Goal: Use online tool/utility: Utilize a website feature to perform a specific function

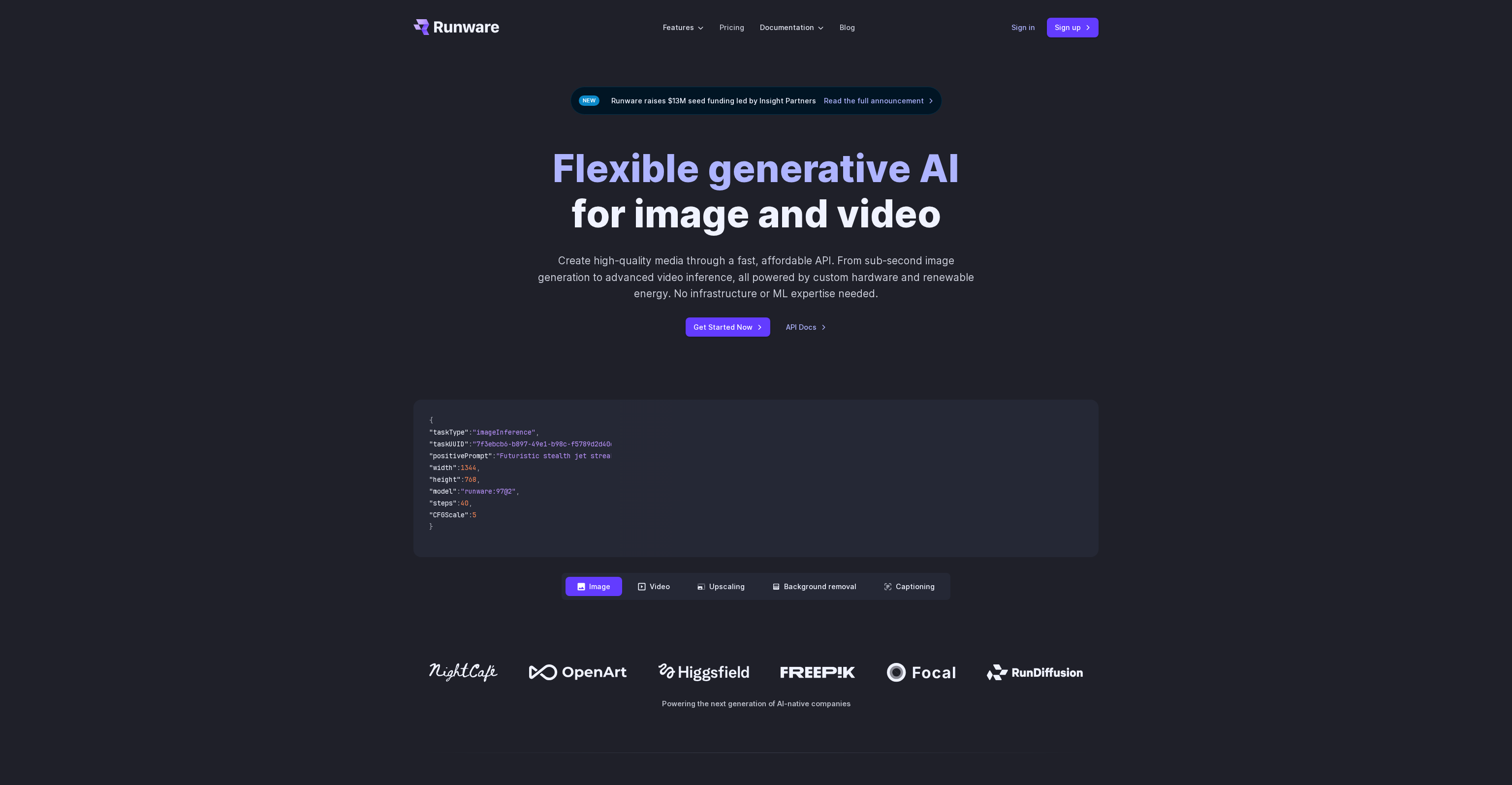
click at [1019, 29] on link "Sign in" at bounding box center [1022, 27] width 23 height 11
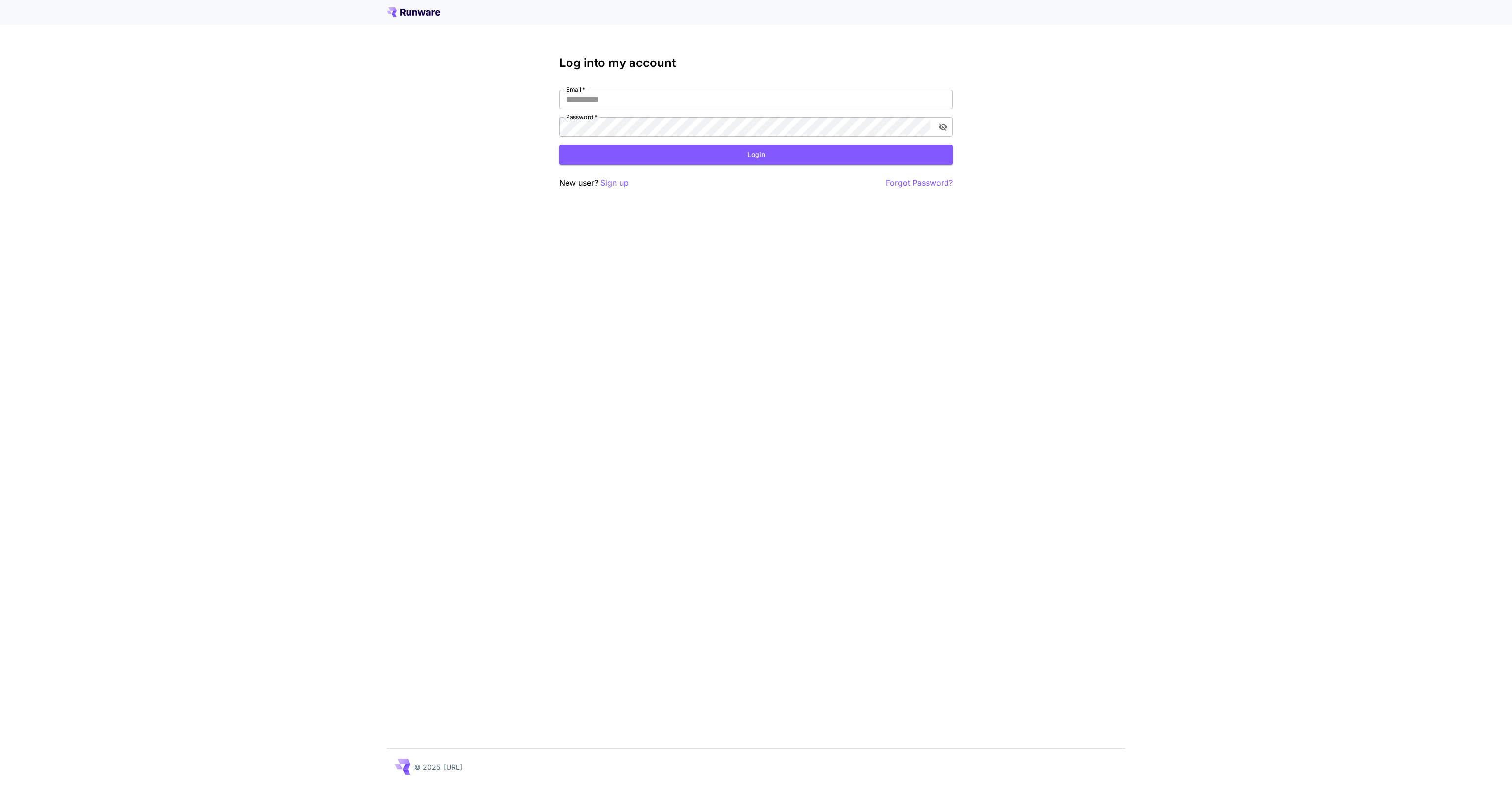
type input "**********"
click button "Login" at bounding box center [756, 155] width 394 height 20
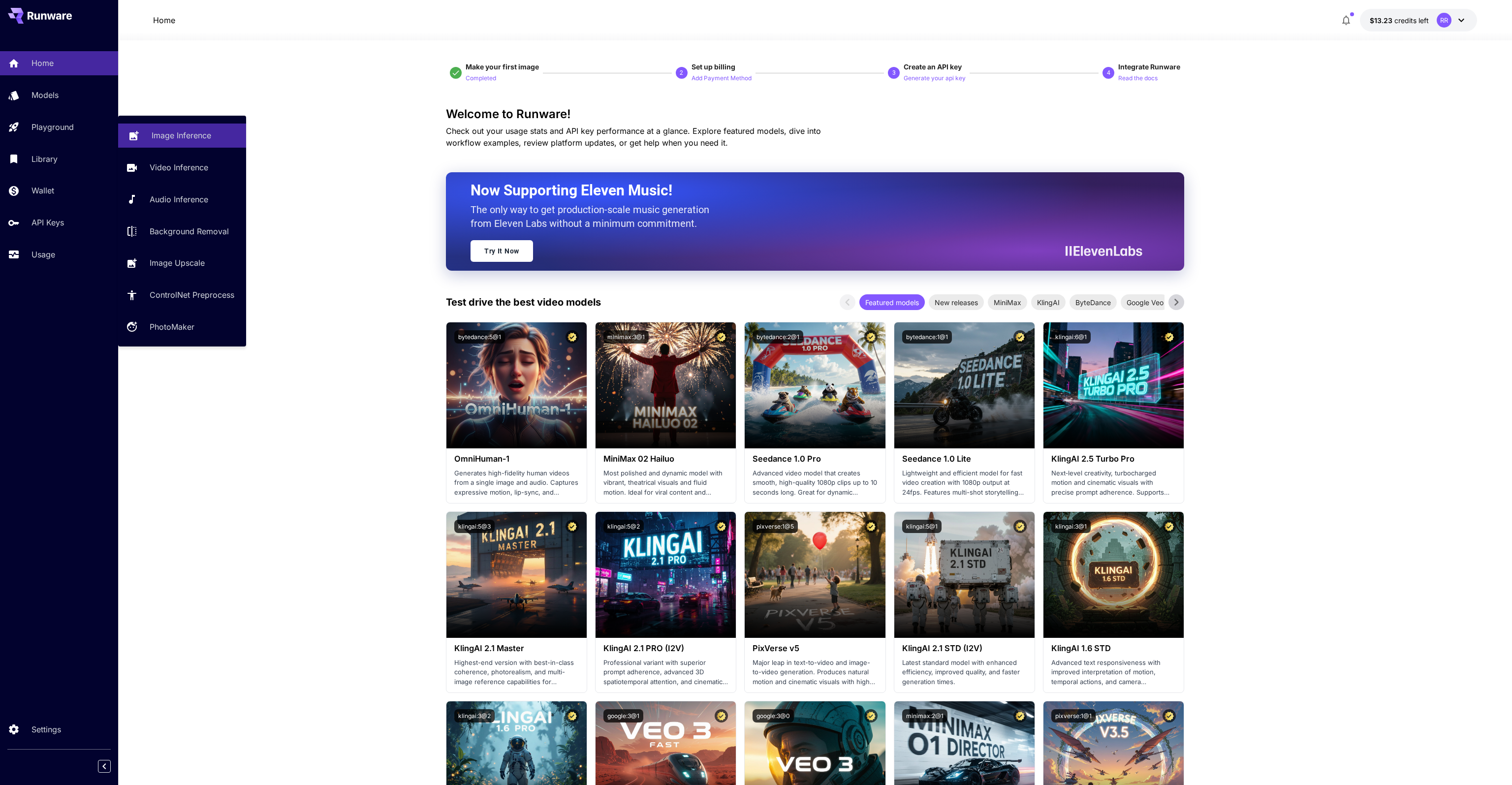
click at [188, 140] on p "Image Inference" at bounding box center [181, 135] width 59 height 12
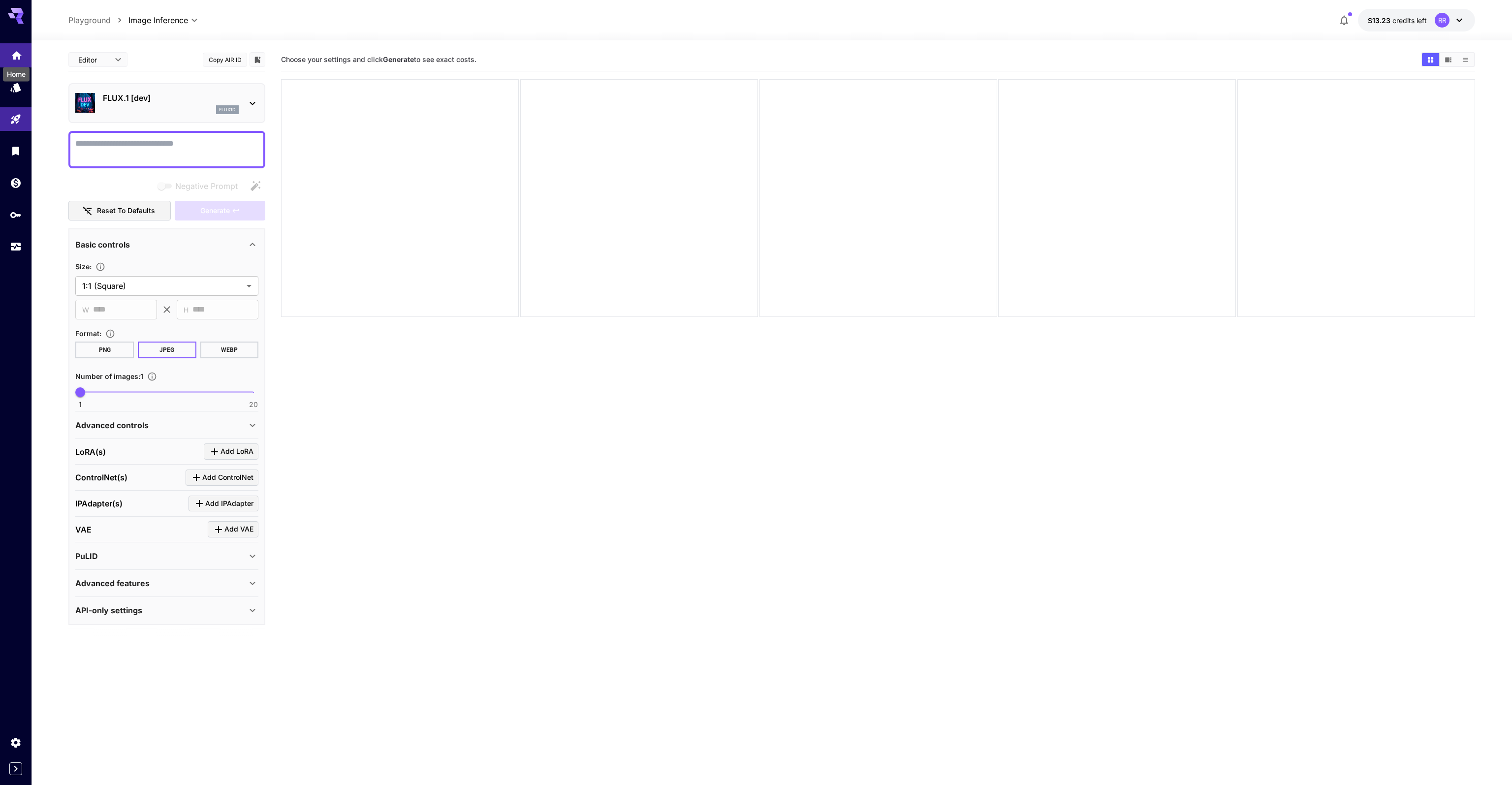
click at [20, 54] on icon "Home" at bounding box center [17, 53] width 10 height 8
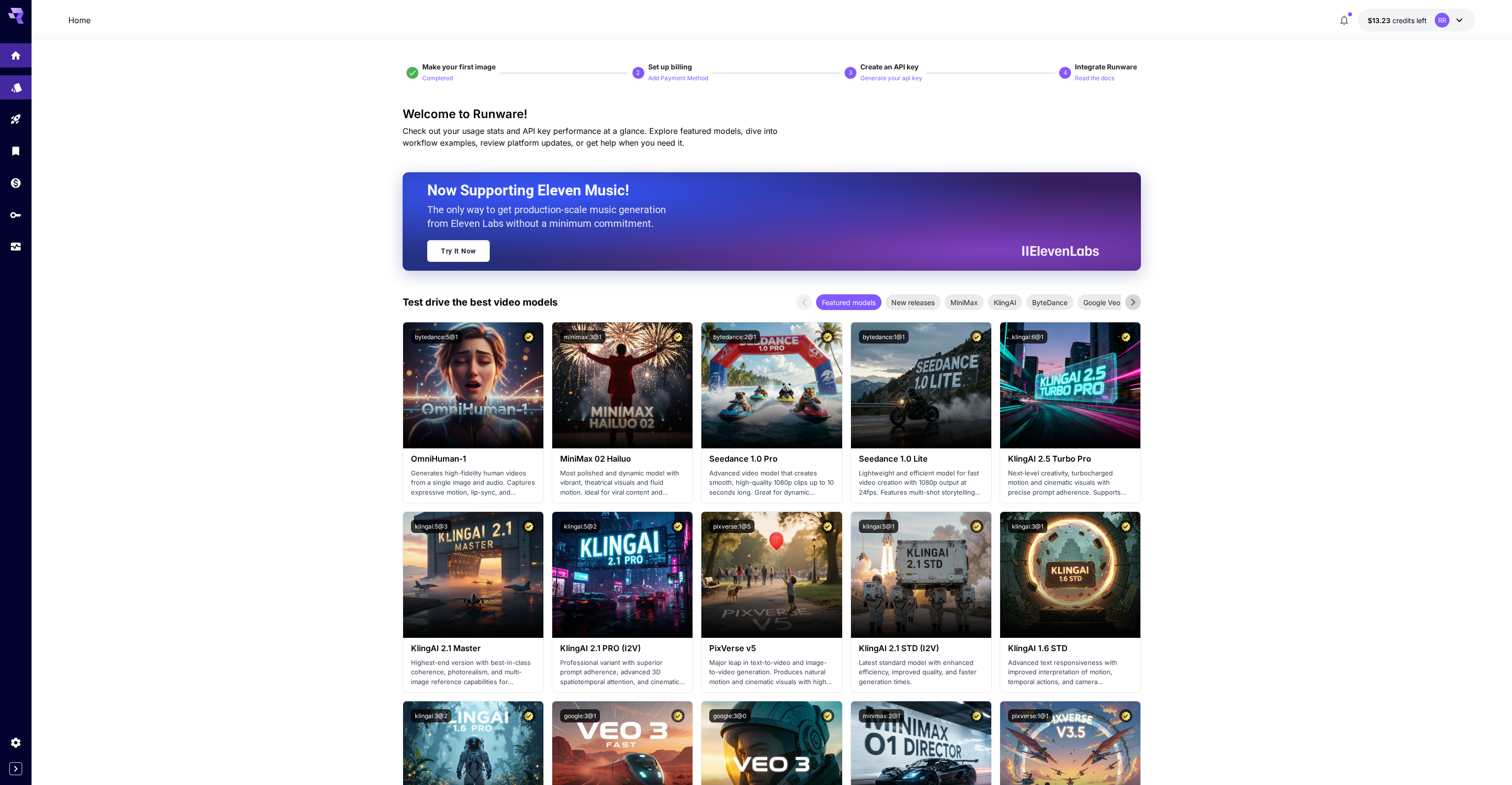
click at [4, 94] on link at bounding box center [16, 87] width 32 height 24
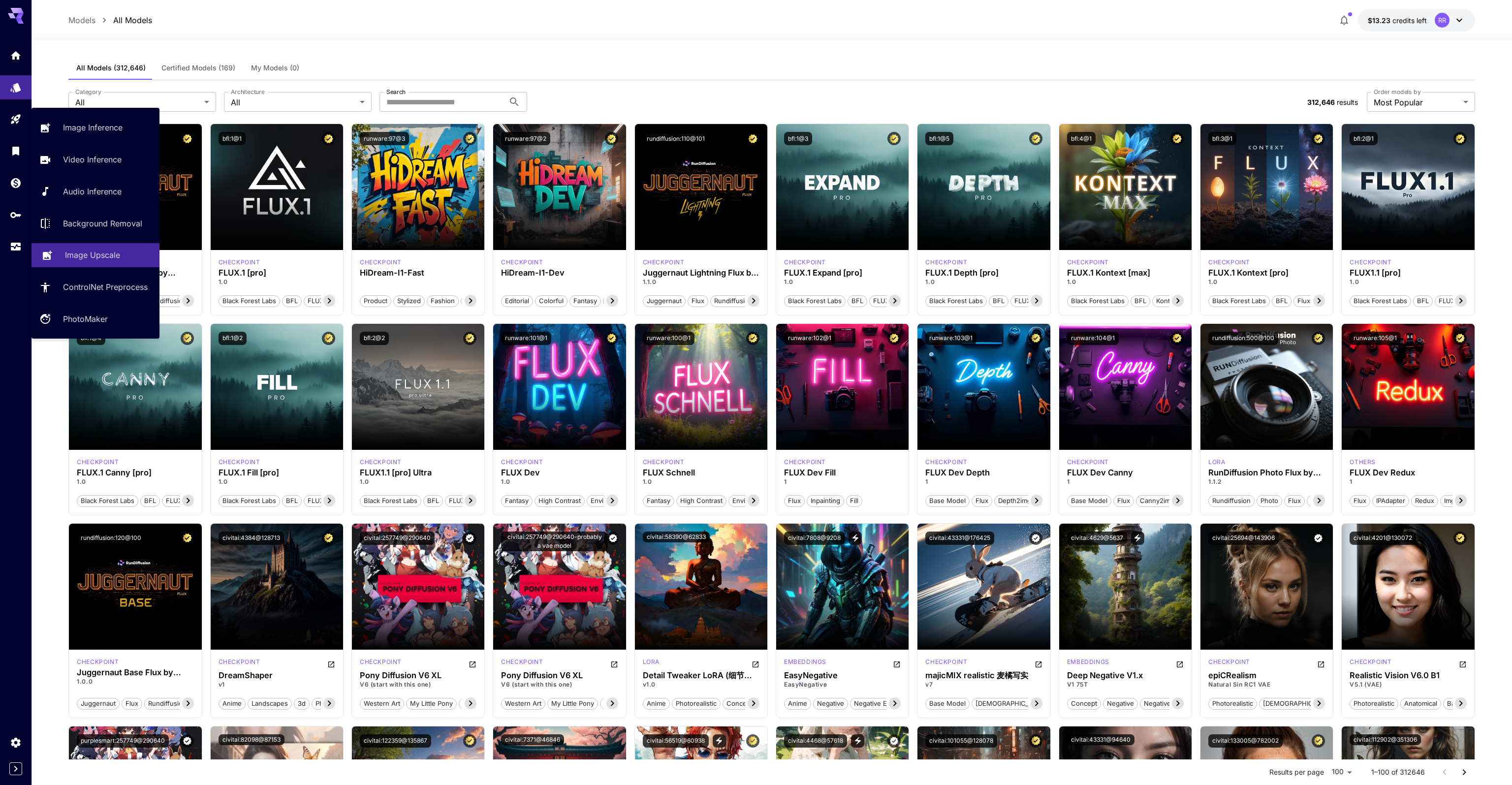
click at [82, 251] on p "Image Upscale" at bounding box center [92, 255] width 55 height 12
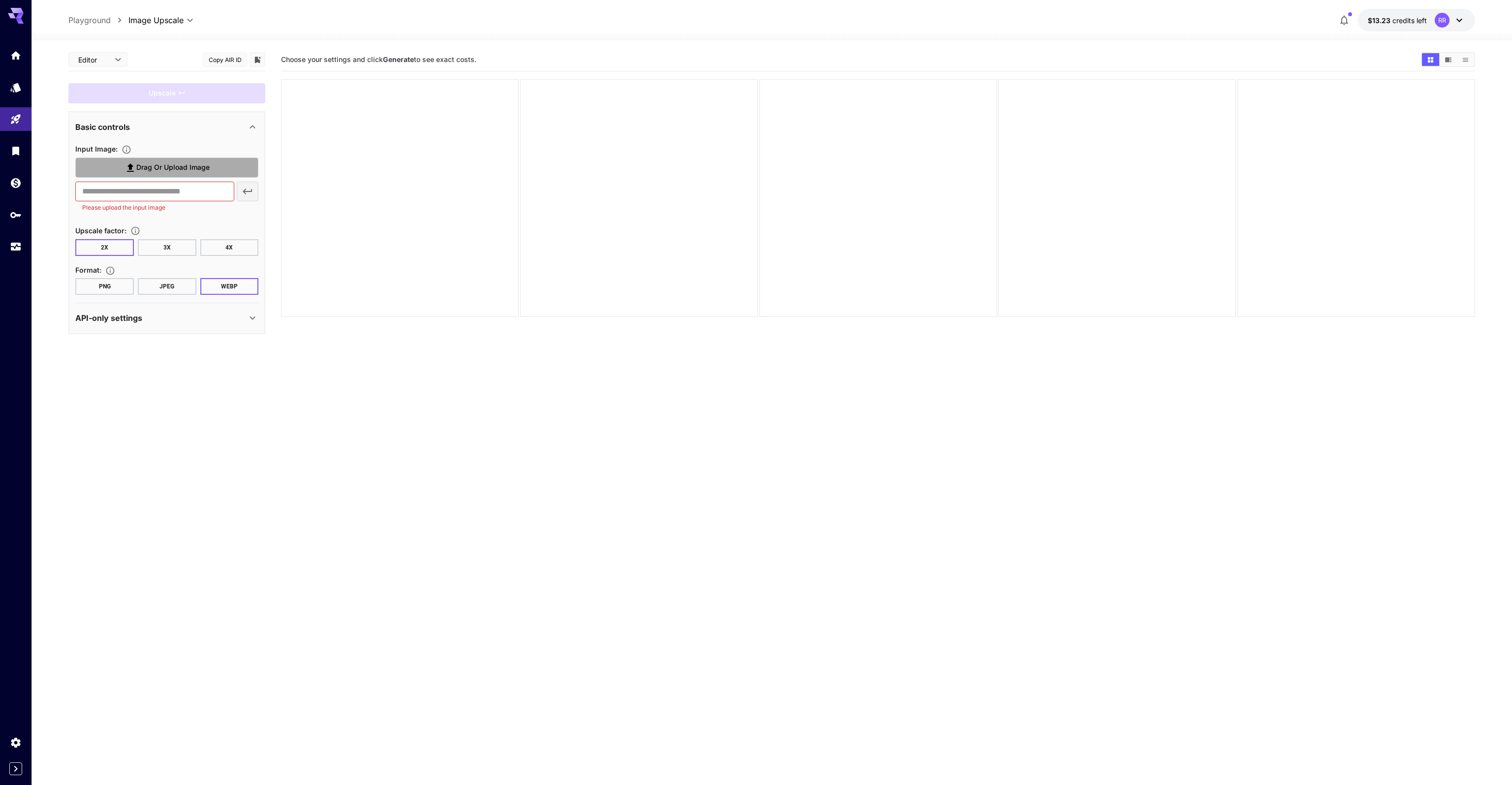
click at [204, 168] on span "Drag or upload image" at bounding box center [173, 167] width 73 height 12
click at [0, 0] on input "Drag or upload image" at bounding box center [0, 0] width 0 height 0
click at [231, 282] on button "4X" at bounding box center [230, 285] width 59 height 17
click at [175, 164] on div "Drag or upload image" at bounding box center [166, 167] width 183 height 20
click at [172, 172] on div "Drag or upload image" at bounding box center [166, 167] width 183 height 20
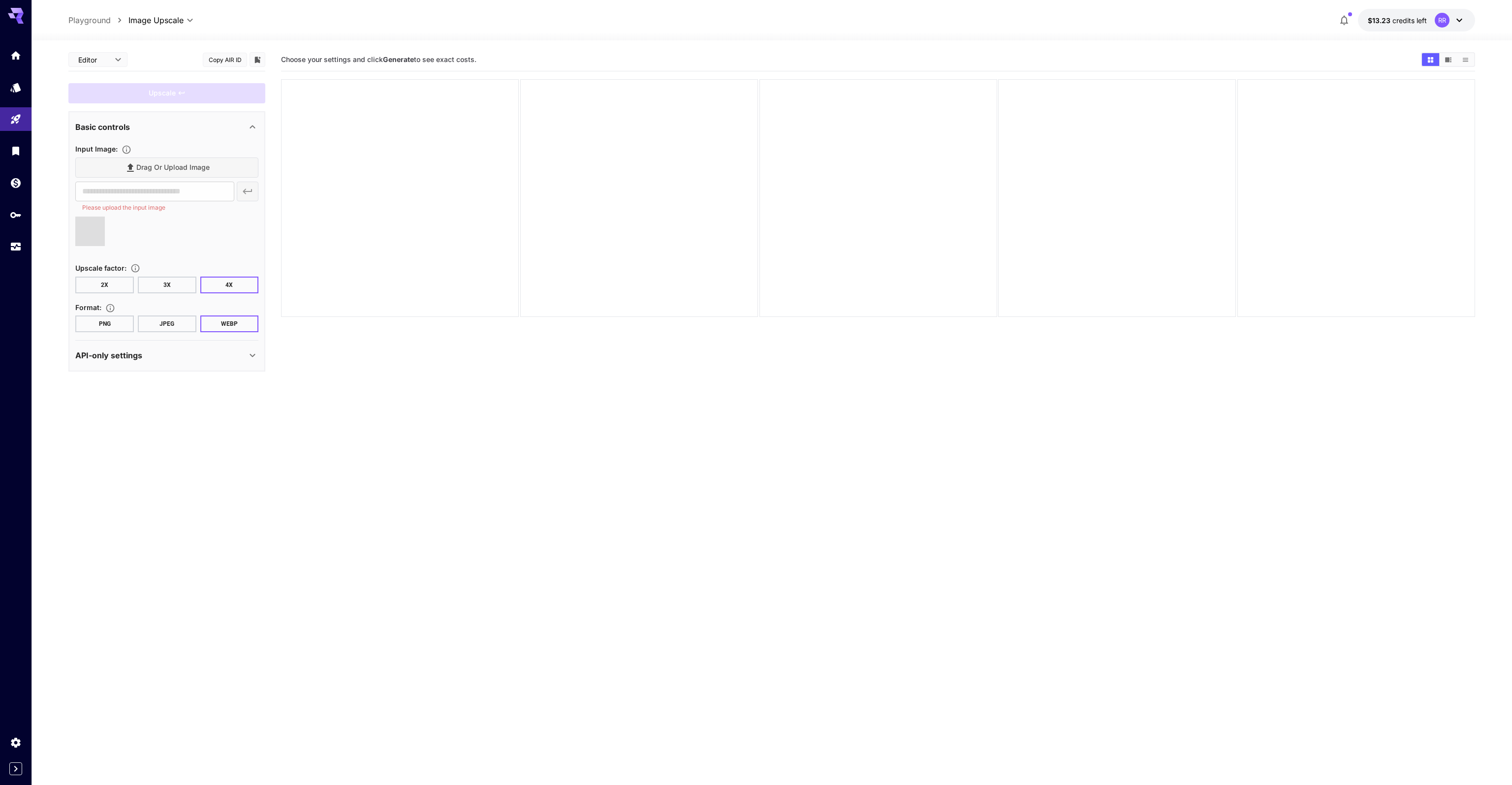
click at [157, 214] on section "Drag or upload image ​ Please upload the input image" at bounding box center [166, 204] width 183 height 96
drag, startPoint x: 110, startPoint y: 224, endPoint x: 91, endPoint y: 223, distance: 19.0
click at [91, 224] on div at bounding box center [166, 235] width 183 height 37
click at [91, 223] on span at bounding box center [90, 231] width 30 height 30
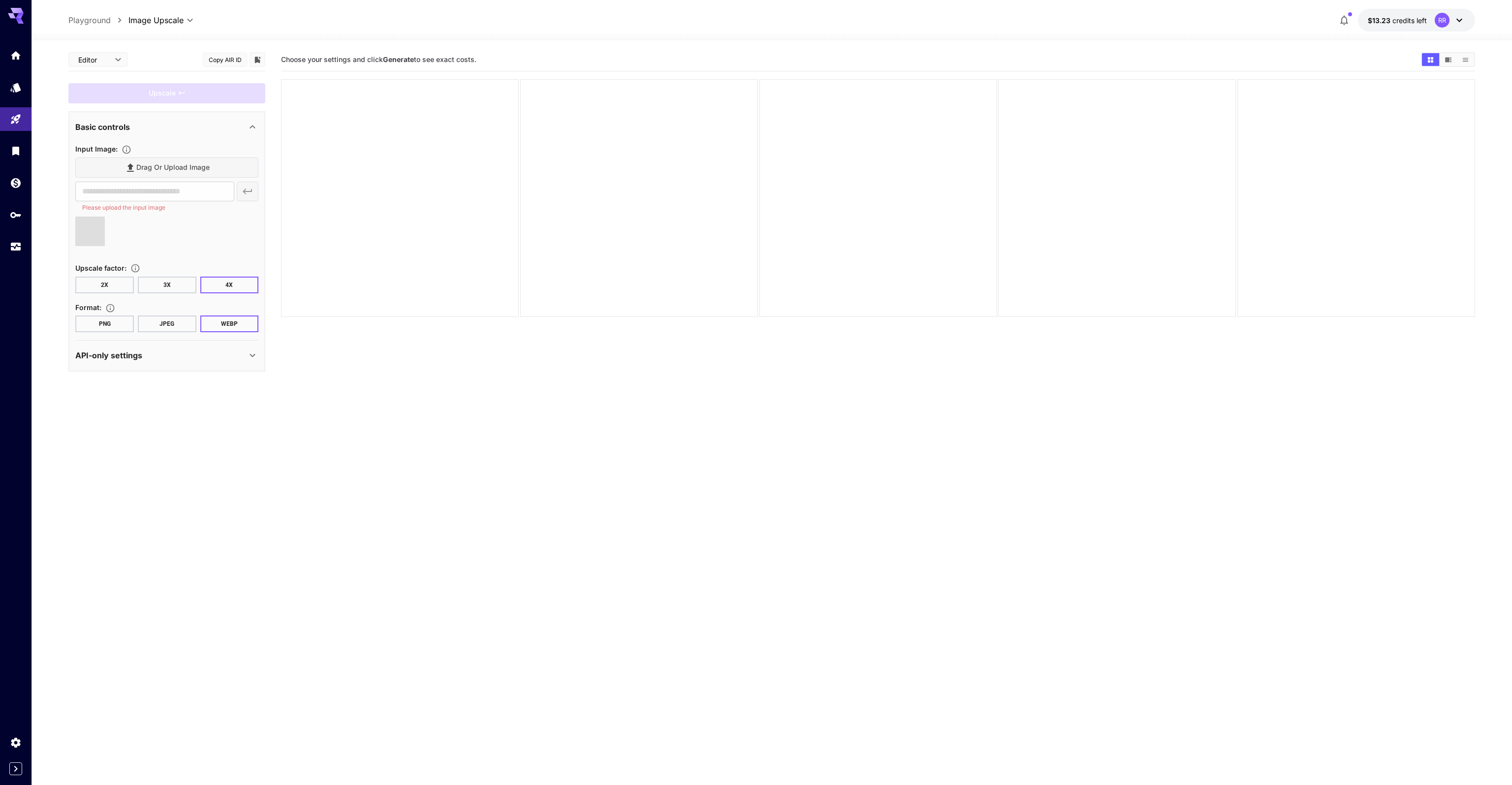
click at [139, 118] on div "Basic controls" at bounding box center [166, 126] width 183 height 23
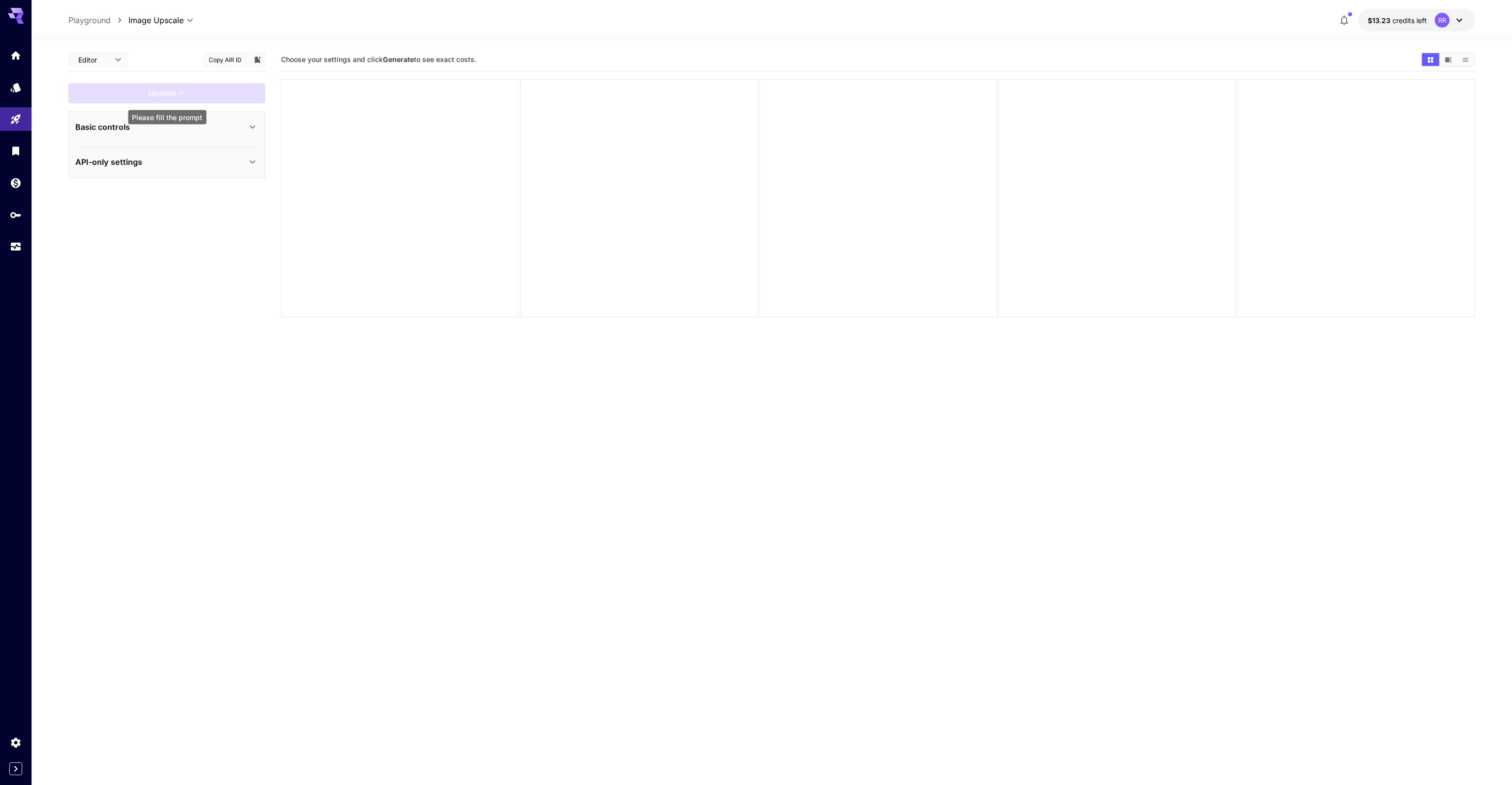
click at [154, 96] on div "Upscale" at bounding box center [167, 93] width 197 height 20
click at [241, 133] on div "Basic controls" at bounding box center [166, 126] width 183 height 23
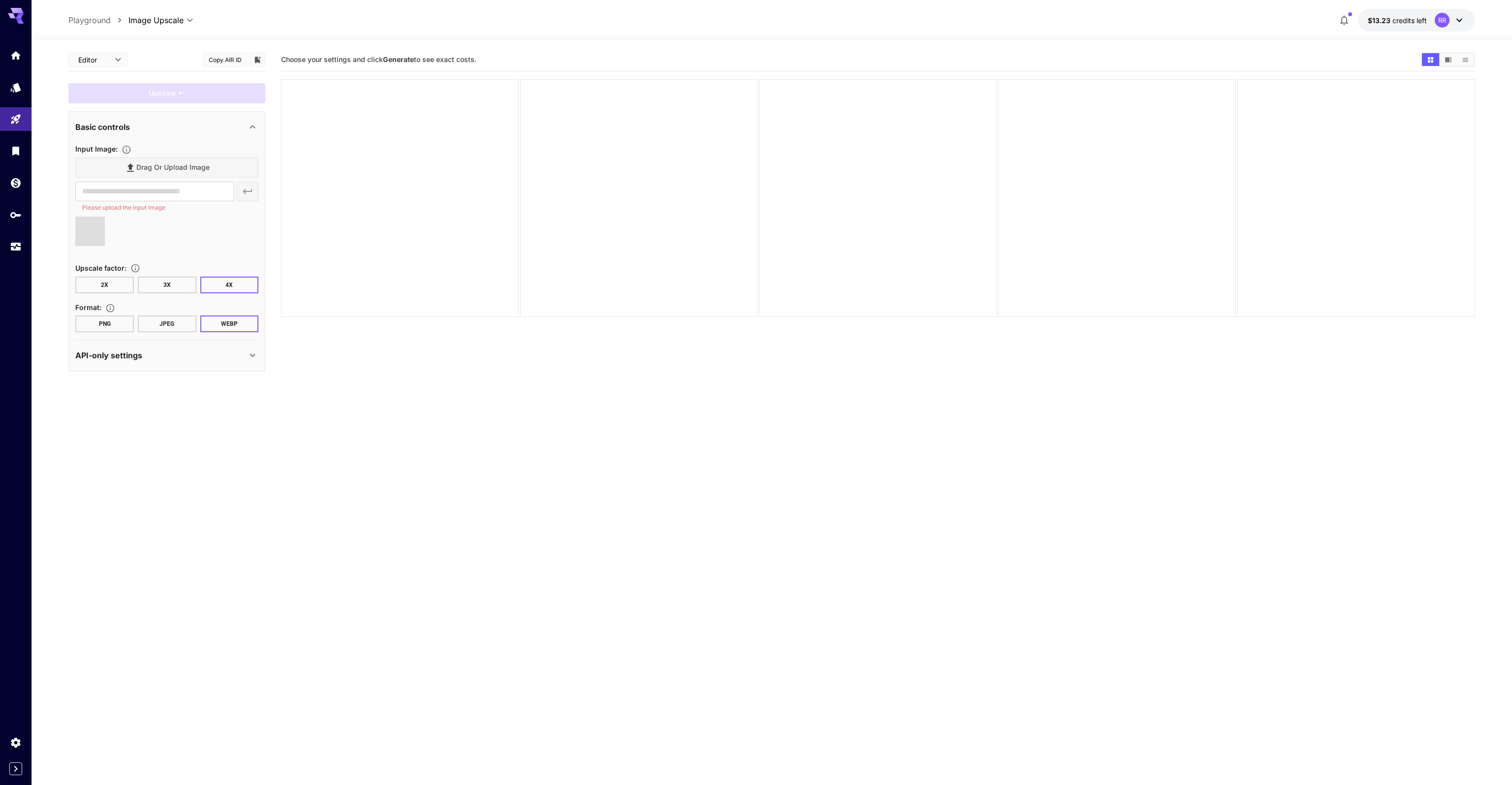
click at [207, 168] on div "Drag or upload image" at bounding box center [166, 167] width 183 height 20
click at [243, 190] on div "​ Please upload the input image" at bounding box center [166, 196] width 183 height 31
click at [221, 217] on div at bounding box center [166, 235] width 183 height 37
click at [185, 220] on div at bounding box center [166, 235] width 183 height 37
click at [98, 324] on button "PNG" at bounding box center [104, 323] width 59 height 17
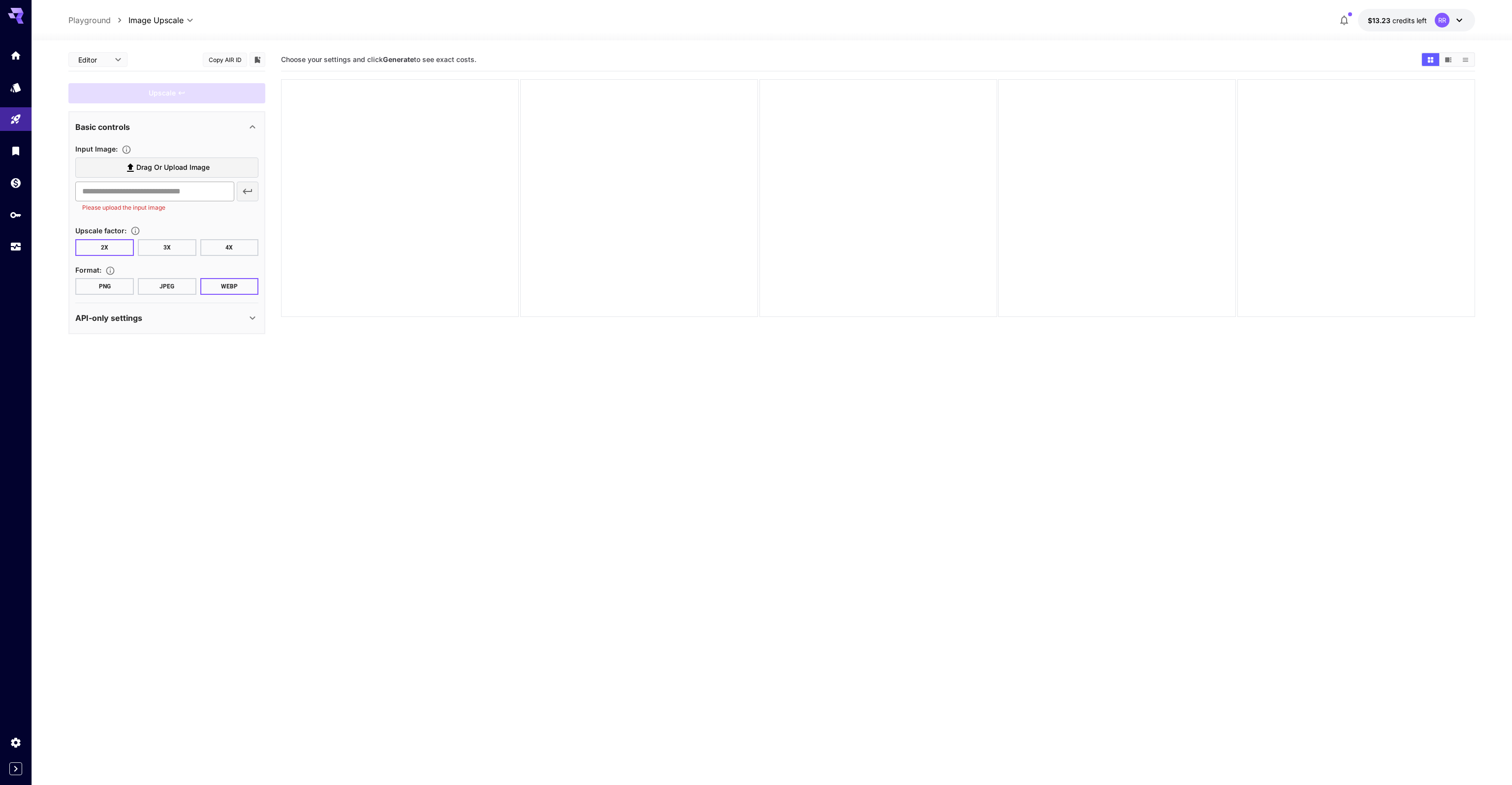
drag, startPoint x: 243, startPoint y: 192, endPoint x: 229, endPoint y: 186, distance: 15.2
click at [243, 192] on div "​ Please upload the input image" at bounding box center [166, 196] width 183 height 31
click at [226, 168] on label "Drag or upload image" at bounding box center [166, 167] width 183 height 20
click at [0, 0] on input "Drag or upload image" at bounding box center [0, 0] width 0 height 0
type input "**********"
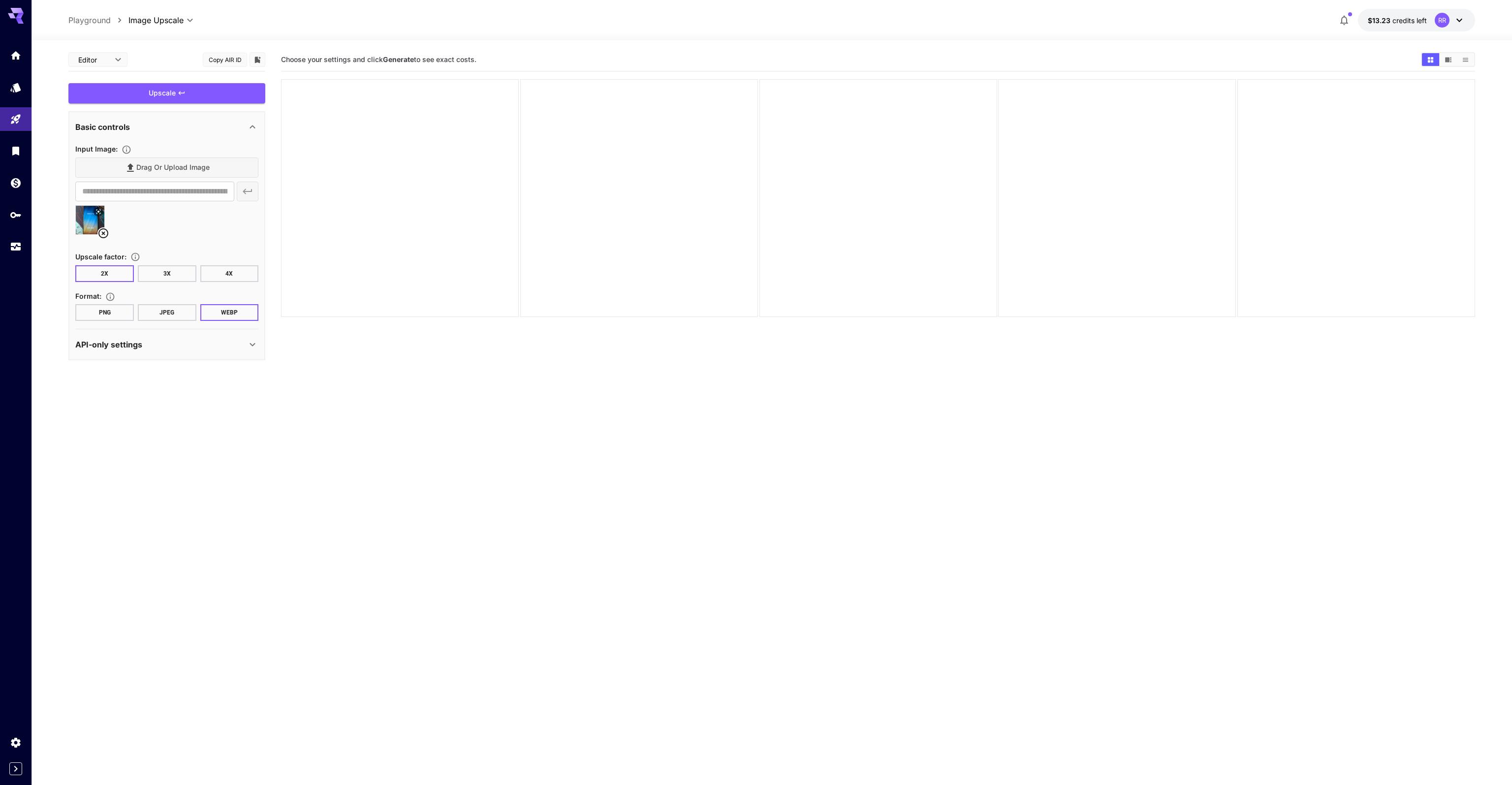
click at [212, 276] on button "4X" at bounding box center [230, 273] width 59 height 17
click at [202, 87] on div "Upscale" at bounding box center [167, 93] width 197 height 20
